Goal: Entertainment & Leisure: Consume media (video, audio)

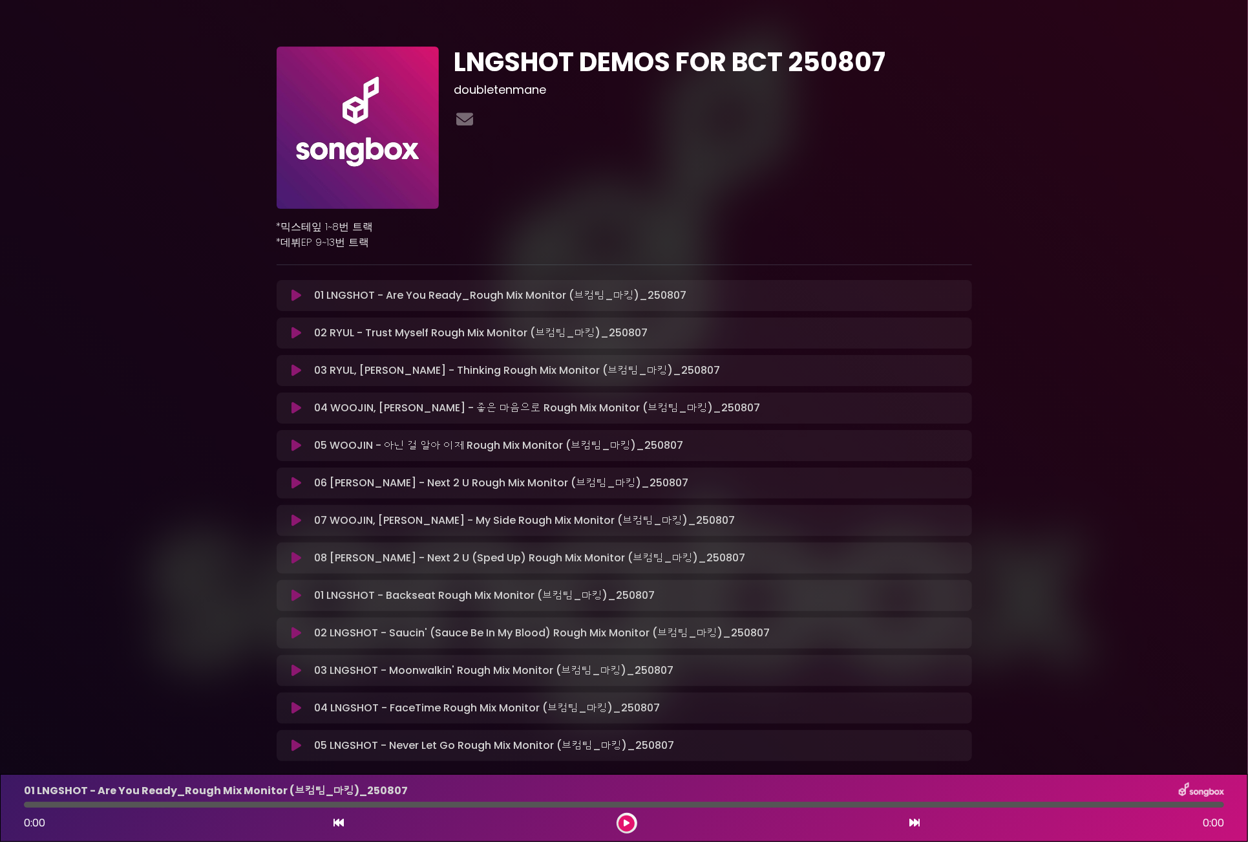
scroll to position [69, 0]
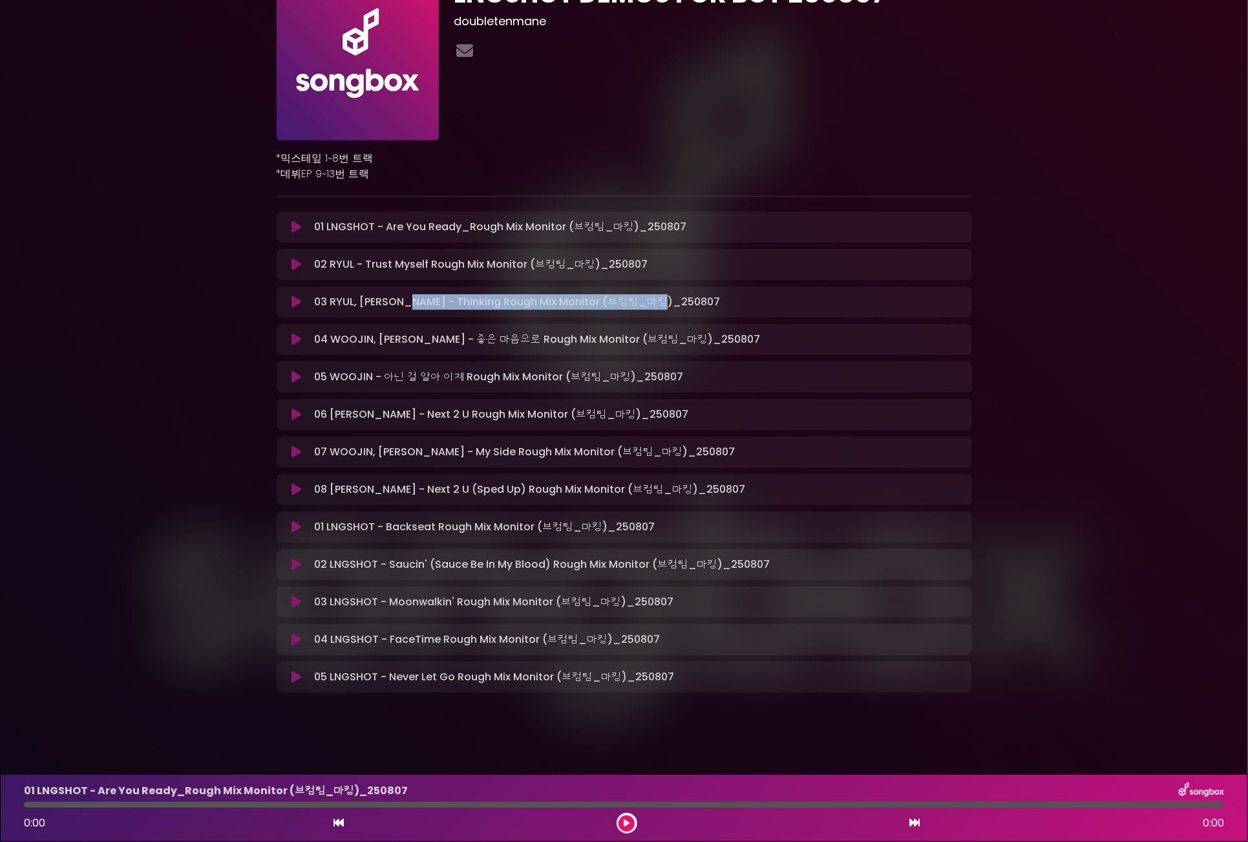
drag, startPoint x: 401, startPoint y: 302, endPoint x: 684, endPoint y: 303, distance: 283.1
click at [681, 302] on div "03 [PERSON_NAME], [PERSON_NAME] - Thinking Rough Mix Monitor (브컴팀_마킹)_2…" at bounding box center [636, 302] width 655 height 16
click at [743, 304] on div "03 [PERSON_NAME], [PERSON_NAME] - Thinking Rough Mix Monitor (브컴팀_마킹)_2…" at bounding box center [636, 302] width 655 height 16
drag, startPoint x: 397, startPoint y: 298, endPoint x: 663, endPoint y: 304, distance: 265.7
click at [662, 304] on div "03 [PERSON_NAME], [PERSON_NAME] - Thinking Rough Mix Monitor (브컴팀_마킹)_2…" at bounding box center [636, 302] width 655 height 16
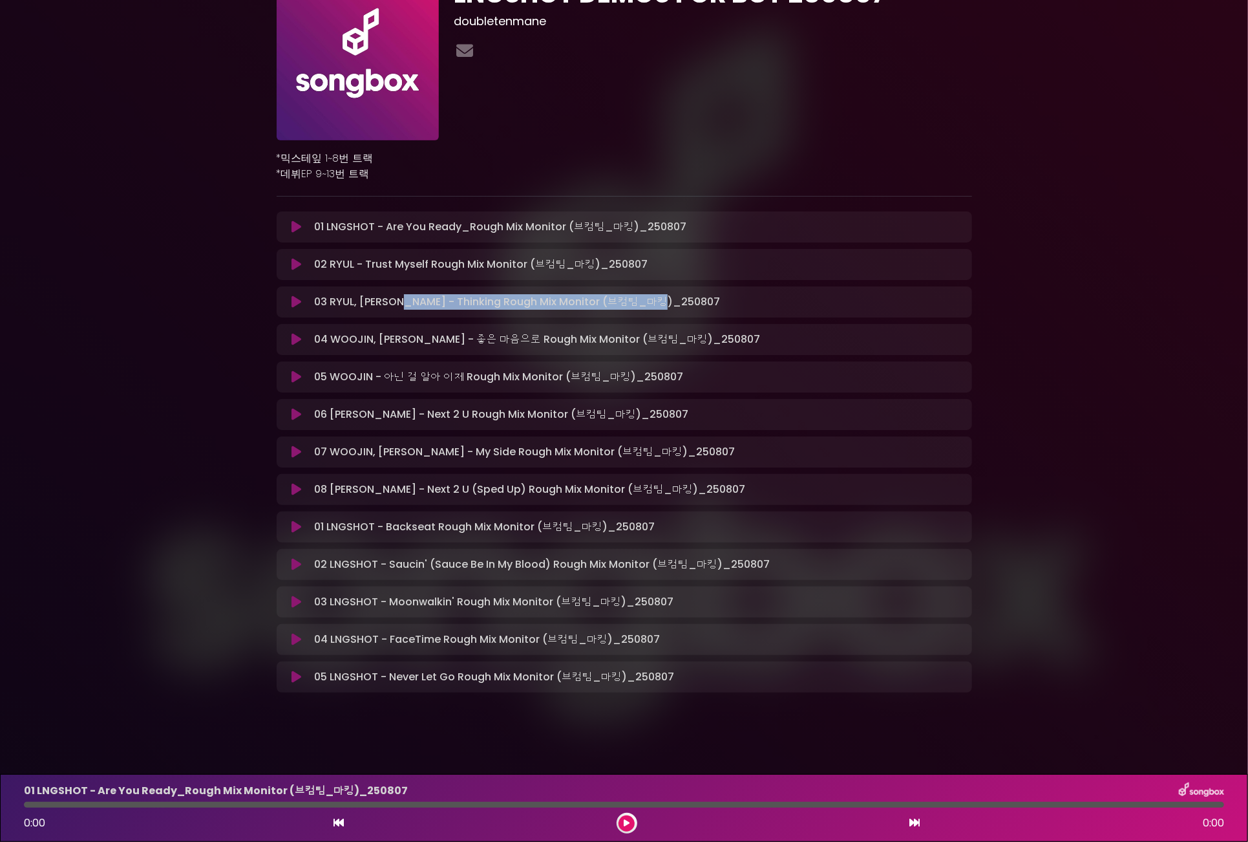
click at [683, 308] on div "03 [PERSON_NAME], [PERSON_NAME] - Thinking Rough Mix Monitor (브컴팀_마킹)_2…" at bounding box center [636, 302] width 655 height 16
drag, startPoint x: 668, startPoint y: 301, endPoint x: 399, endPoint y: 300, distance: 269.5
click at [399, 300] on div "03 [PERSON_NAME], [PERSON_NAME] - Thinking Rough Mix Monitor (브컴팀_마킹)_2…" at bounding box center [636, 302] width 655 height 16
click at [465, 302] on p "03 [PERSON_NAME], [PERSON_NAME] - Thinking Rough Mix Monitor (브컴팀_마킹)_2…" at bounding box center [517, 302] width 406 height 16
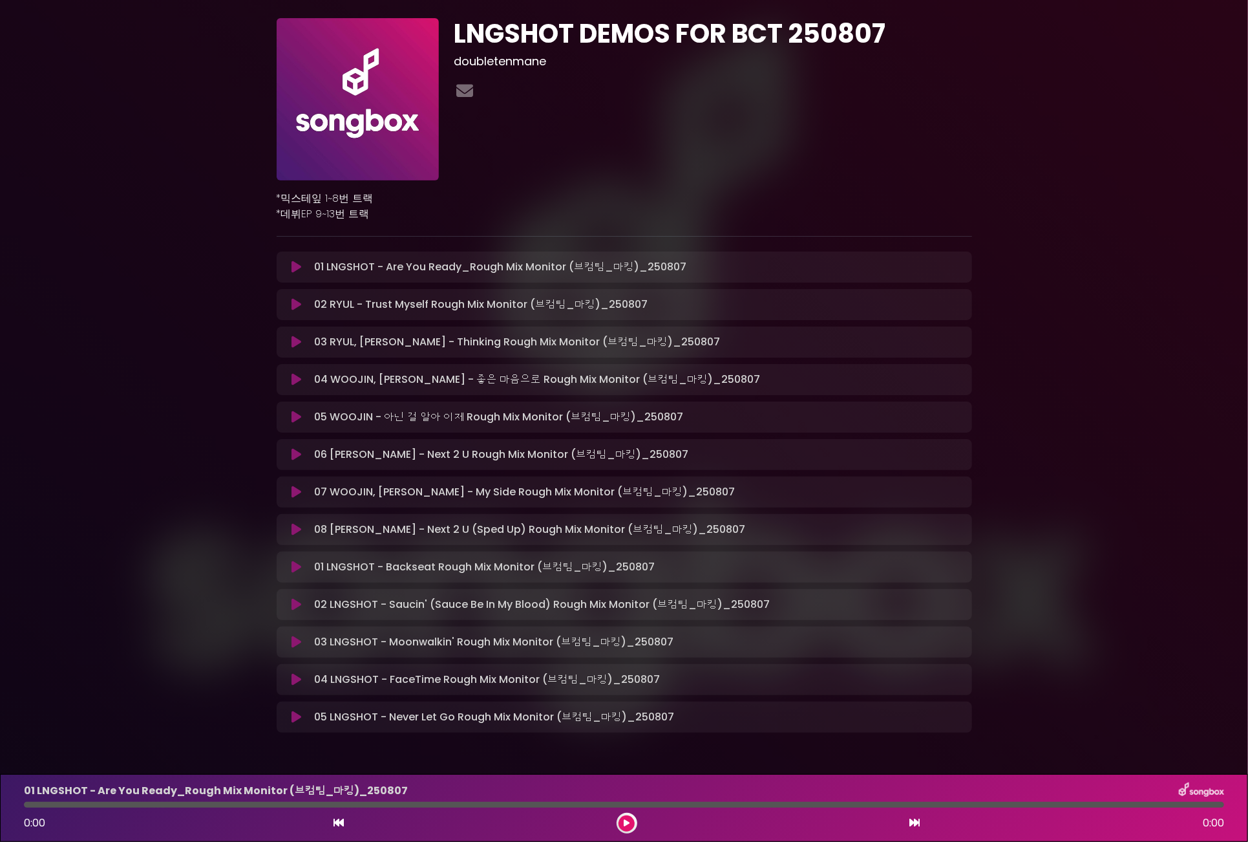
scroll to position [4, 0]
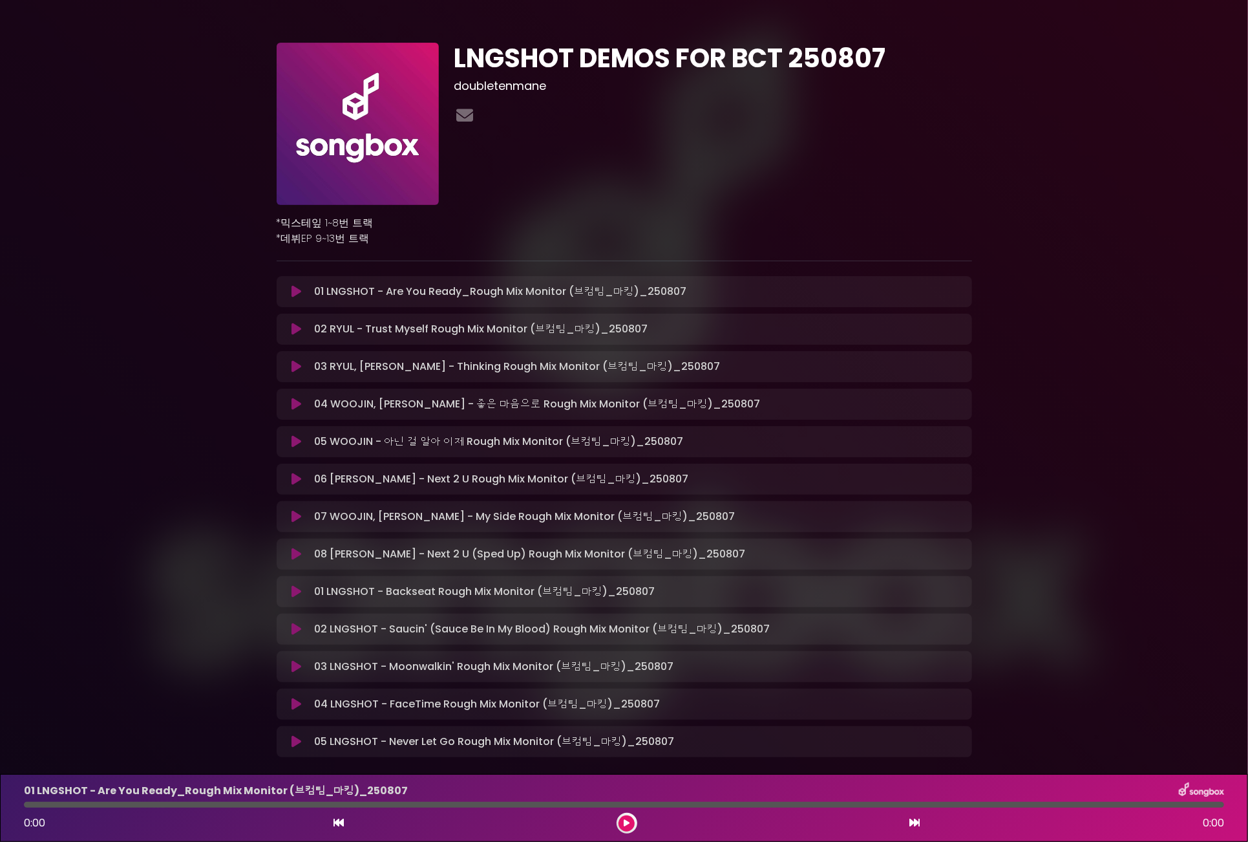
click at [299, 302] on div "01 LNGSHOT - Are You Ready_Rough Mix Monitor (브컴팀_마킹)_250807 Loading Tr…" at bounding box center [624, 291] width 695 height 31
click at [293, 365] on icon at bounding box center [296, 366] width 10 height 13
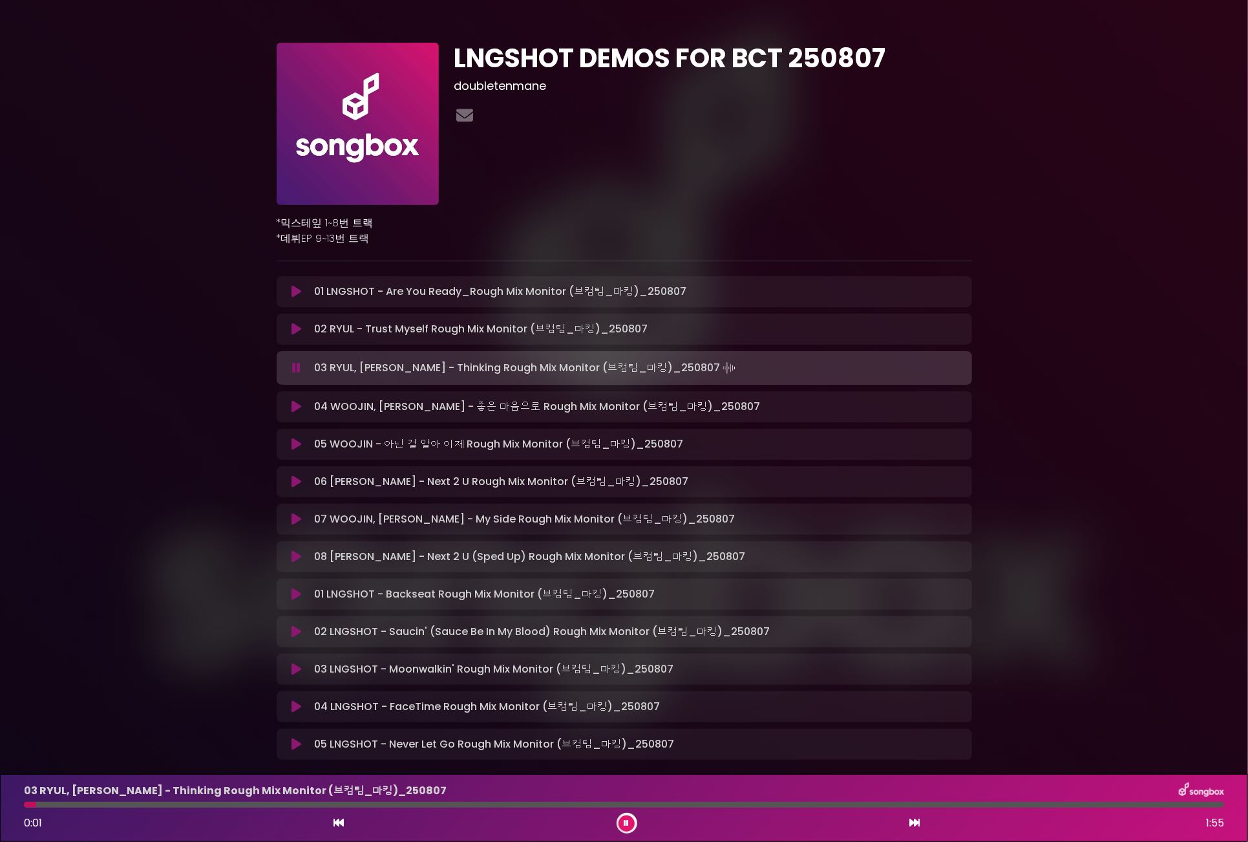
click at [102, 810] on div "03 RYUL, [PERSON_NAME] - Thinking Rough Mix Monitor (브컴팀_마킹)_[DATE] 0:0…" at bounding box center [624, 807] width 1216 height 51
click at [107, 802] on div at bounding box center [624, 804] width 1200 height 6
click at [185, 805] on div at bounding box center [624, 804] width 1200 height 6
click at [319, 799] on div "03 RYUL, [PERSON_NAME] - Thinking Rough Mix Monitor (브컴팀_마킹)_[DATE] 0:1…" at bounding box center [624, 807] width 1216 height 51
click at [399, 803] on div at bounding box center [624, 804] width 1200 height 6
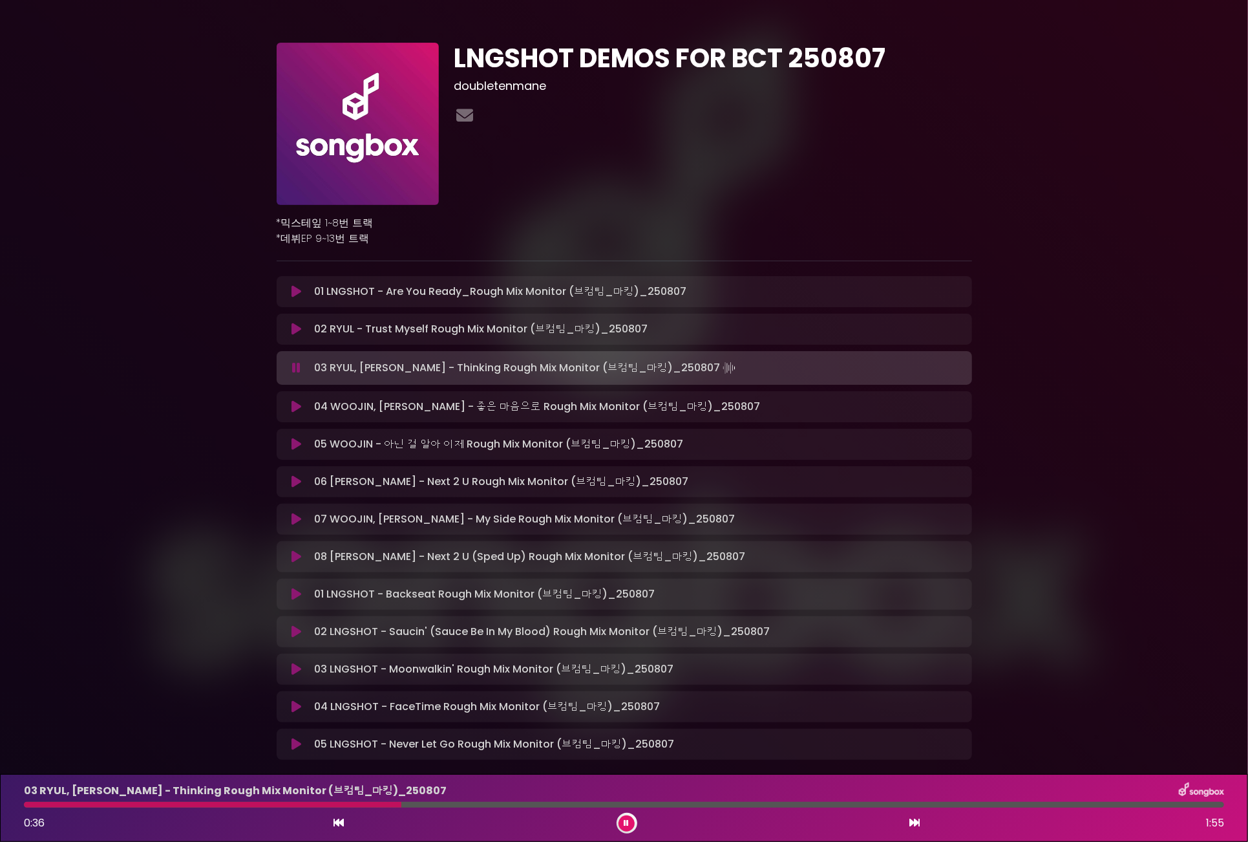
click at [418, 807] on div "03 RYUL, [PERSON_NAME] - Thinking Rough Mix Monitor (브컴팀_마킹)_[DATE] 0:3…" at bounding box center [624, 807] width 1216 height 51
drag, startPoint x: 508, startPoint y: 807, endPoint x: 518, endPoint y: 806, distance: 10.4
click at [509, 807] on div at bounding box center [624, 804] width 1200 height 6
click at [712, 809] on div "03 RYUL, [PERSON_NAME] - Thinking Rough Mix Monitor (브컴팀_마킹)_[DATE] 0:4…" at bounding box center [624, 807] width 1216 height 51
click at [746, 805] on div at bounding box center [624, 804] width 1200 height 6
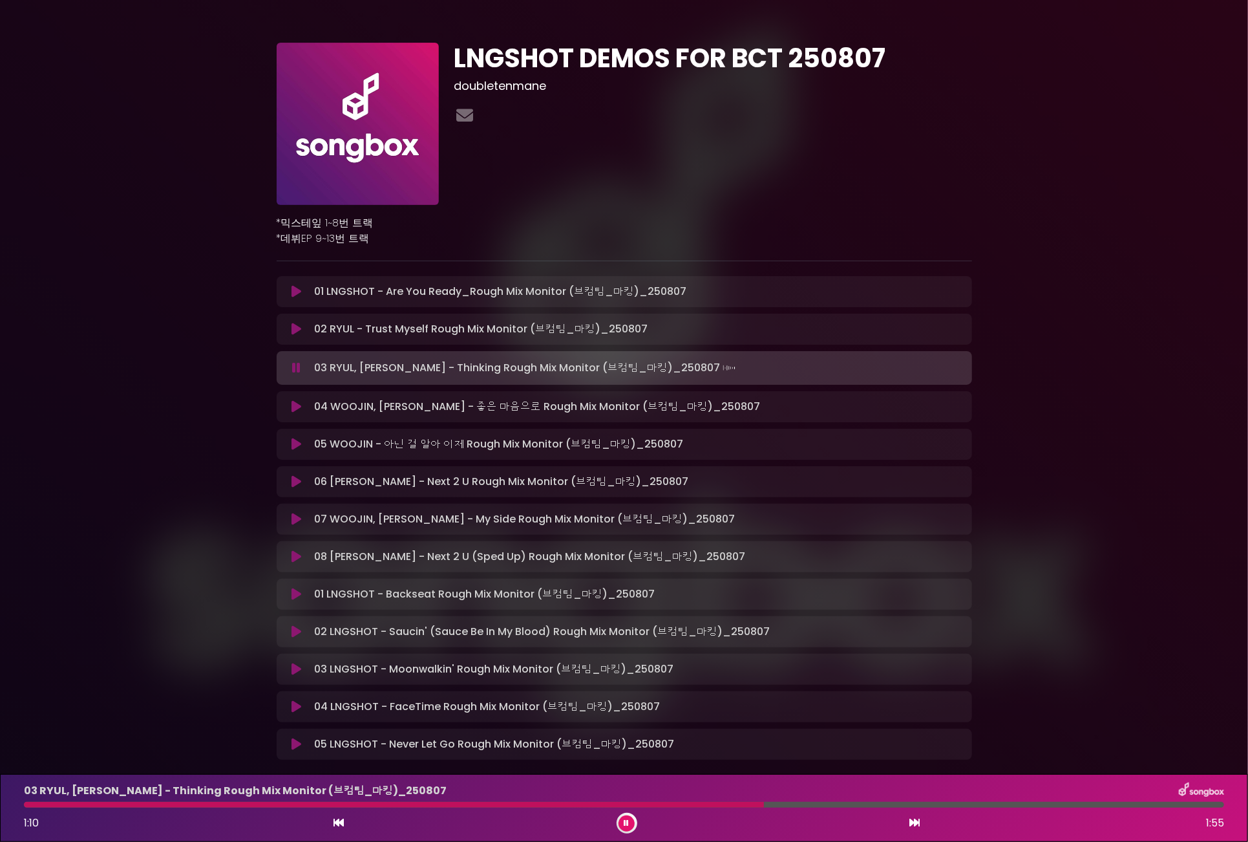
drag, startPoint x: 430, startPoint y: 805, endPoint x: 423, endPoint y: 803, distance: 7.2
click at [430, 805] on div at bounding box center [394, 804] width 740 height 6
click at [399, 805] on div at bounding box center [624, 804] width 1200 height 6
click at [840, 803] on div at bounding box center [624, 804] width 1200 height 6
click at [990, 807] on div at bounding box center [624, 804] width 1200 height 6
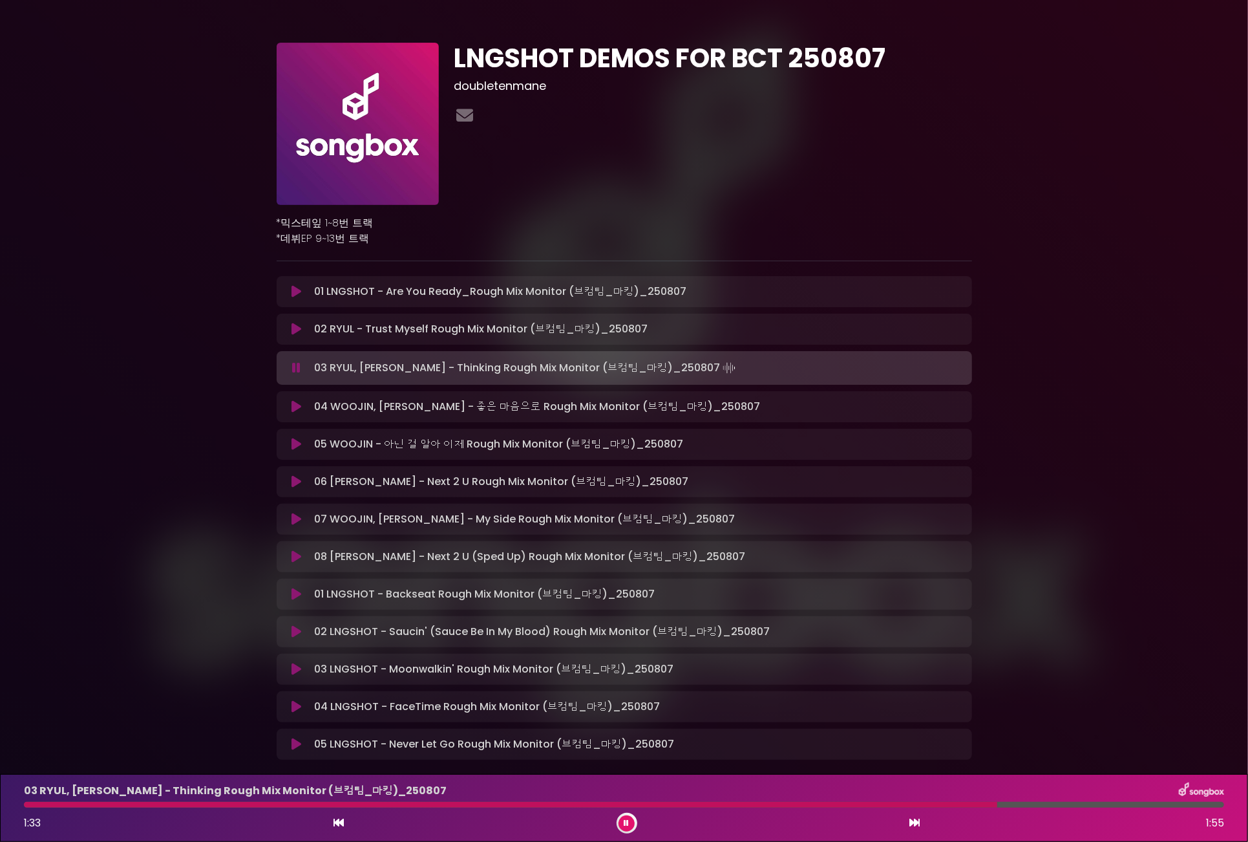
click at [632, 827] on button at bounding box center [627, 823] width 16 height 16
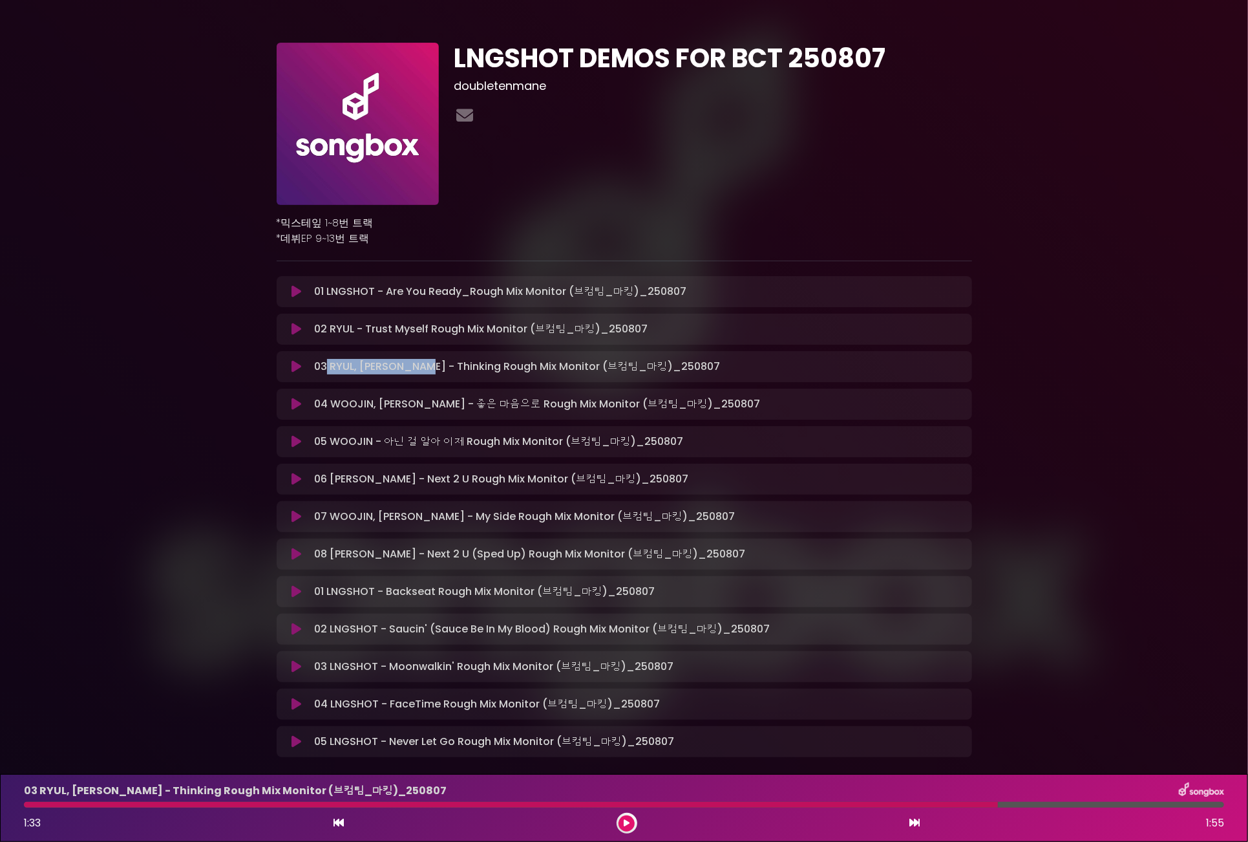
drag, startPoint x: 324, startPoint y: 364, endPoint x: 418, endPoint y: 365, distance: 93.7
click at [417, 365] on p "03 [PERSON_NAME], [PERSON_NAME] - Thinking Rough Mix Monitor (브컴팀_마킹)_2…" at bounding box center [517, 367] width 406 height 16
click at [420, 365] on p "03 [PERSON_NAME], [PERSON_NAME] - Thinking Rough Mix Monitor (브컴팀_마킹)_2…" at bounding box center [517, 367] width 406 height 16
drag, startPoint x: 406, startPoint y: 364, endPoint x: 573, endPoint y: 368, distance: 166.8
click at [573, 368] on p "03 [PERSON_NAME], [PERSON_NAME] - Thinking Rough Mix Monitor (브컴팀_마킹)_2…" at bounding box center [517, 367] width 406 height 16
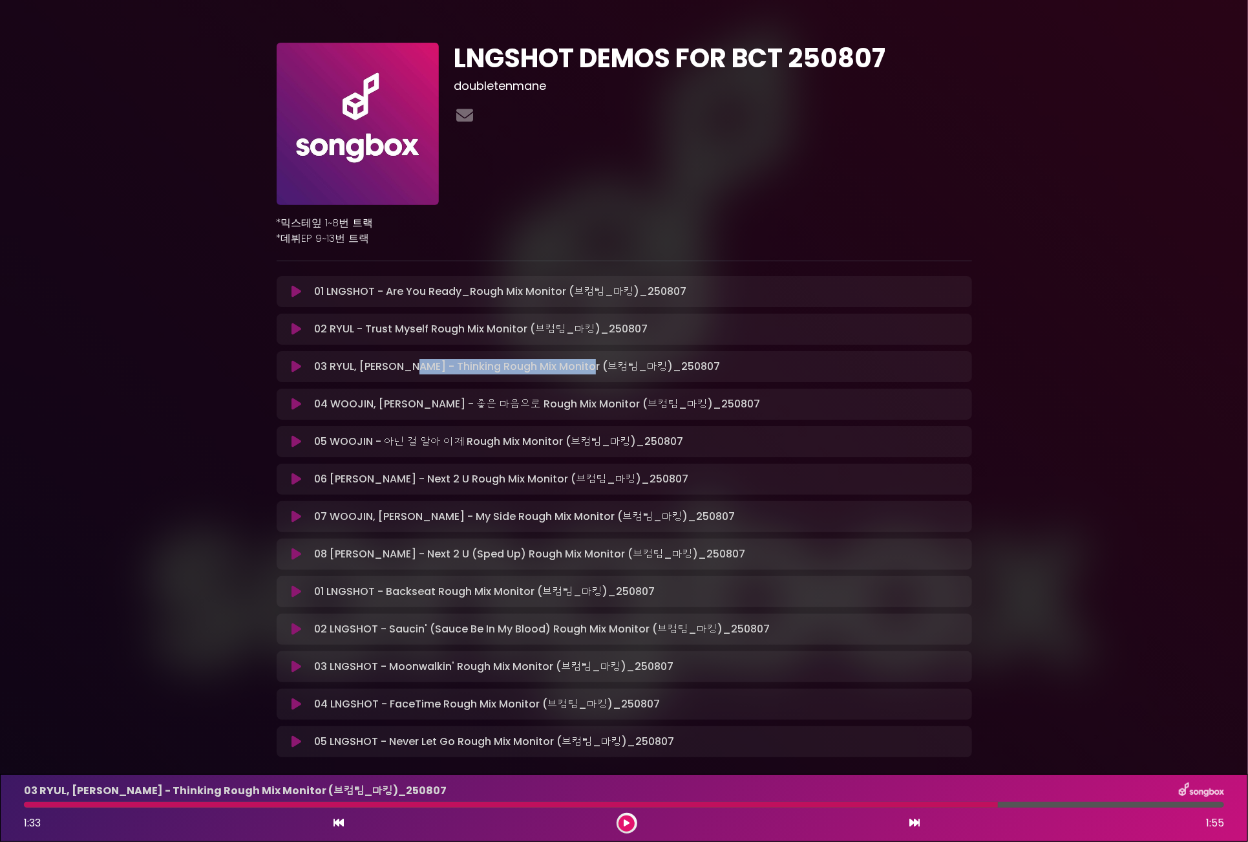
click at [433, 368] on p "03 [PERSON_NAME], [PERSON_NAME] - Thinking Rough Mix Monitor (브컴팀_마킹)_2…" at bounding box center [517, 367] width 406 height 16
drag, startPoint x: 401, startPoint y: 365, endPoint x: 458, endPoint y: 364, distance: 56.9
click at [449, 364] on p "03 [PERSON_NAME], [PERSON_NAME] - Thinking Rough Mix Monitor (브컴팀_마킹)_2…" at bounding box center [517, 367] width 406 height 16
click at [465, 366] on p "03 [PERSON_NAME], [PERSON_NAME] - Thinking Rough Mix Monitor (브컴팀_마킹)_2…" at bounding box center [517, 367] width 406 height 16
drag, startPoint x: 397, startPoint y: 362, endPoint x: 509, endPoint y: 365, distance: 112.5
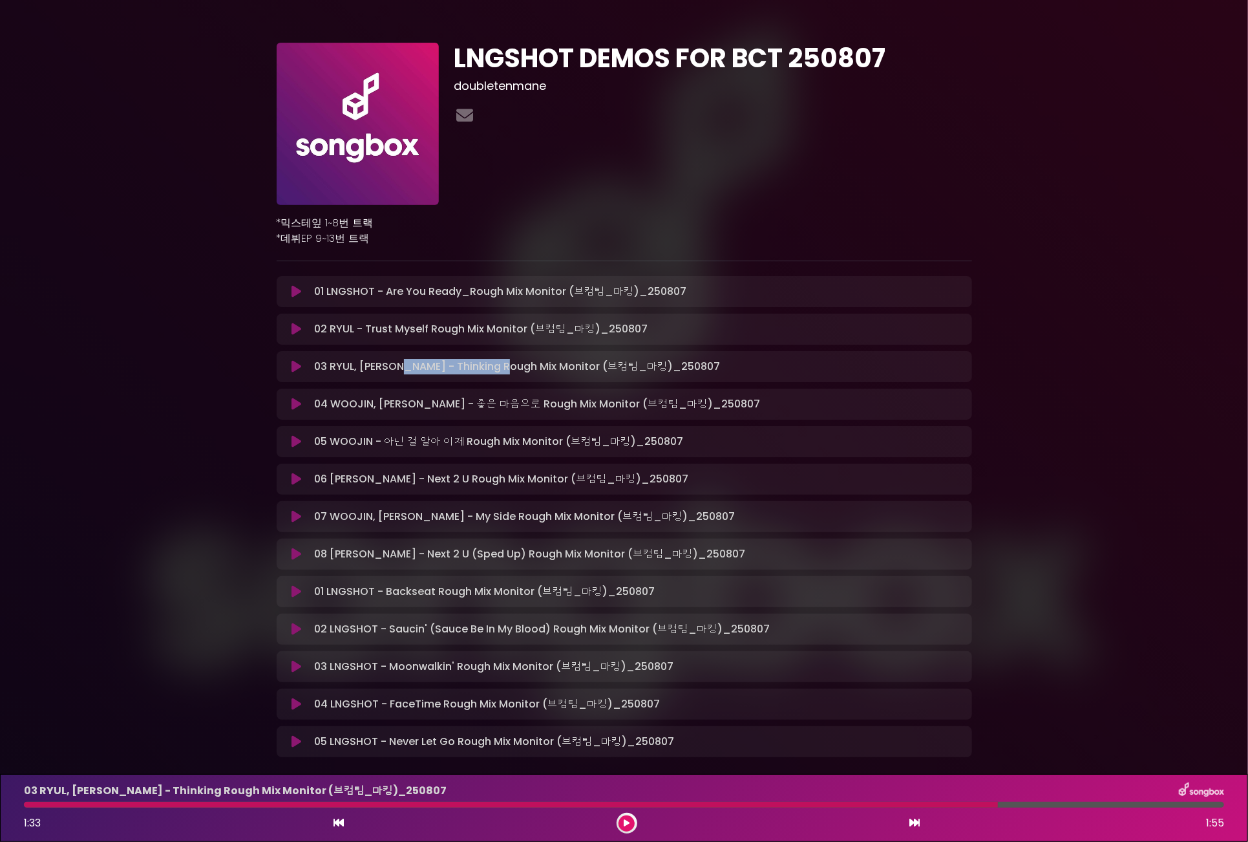
click at [501, 364] on p "03 [PERSON_NAME], [PERSON_NAME] - Thinking Rough Mix Monitor (브컴팀_마킹)_2…" at bounding box center [517, 367] width 406 height 16
click at [538, 365] on p "03 [PERSON_NAME], [PERSON_NAME] - Thinking Rough Mix Monitor (브컴팀_마킹)_2…" at bounding box center [517, 367] width 406 height 16
drag, startPoint x: 542, startPoint y: 365, endPoint x: 399, endPoint y: 361, distance: 142.2
click at [399, 361] on p "03 [PERSON_NAME], [PERSON_NAME] - Thinking Rough Mix Monitor (브컴팀_마킹)_2…" at bounding box center [517, 367] width 406 height 16
click at [403, 363] on p "03 [PERSON_NAME], [PERSON_NAME] - Thinking Rough Mix Monitor (브컴팀_마킹)_2…" at bounding box center [517, 367] width 406 height 16
